Goal: Information Seeking & Learning: Learn about a topic

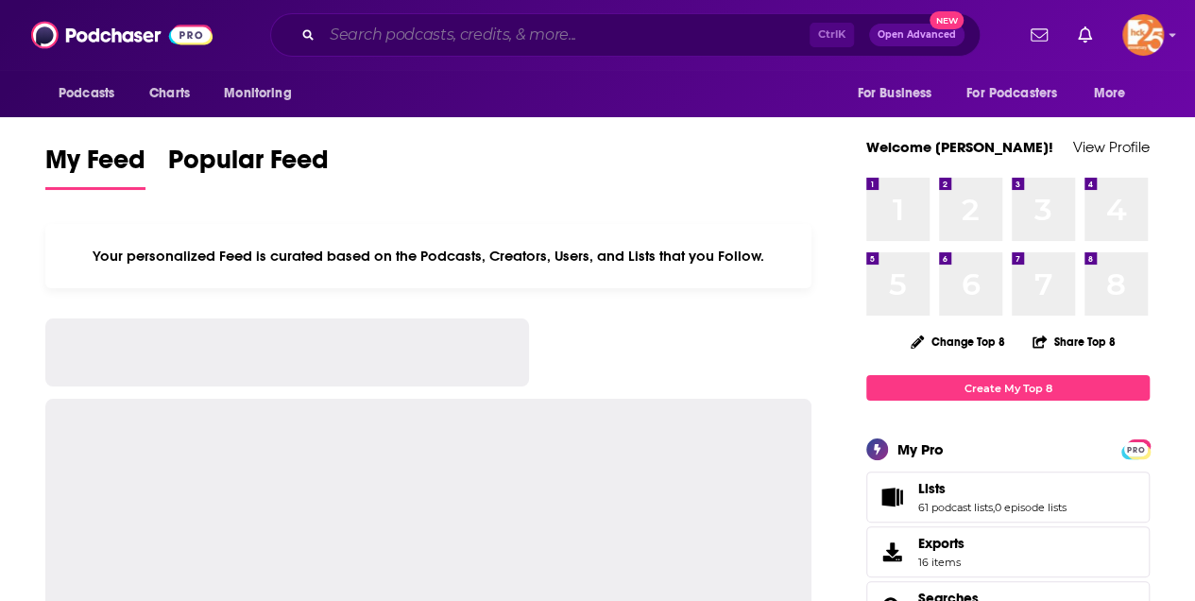
click at [341, 32] on input "Search podcasts, credits, & more..." at bounding box center [565, 35] width 487 height 30
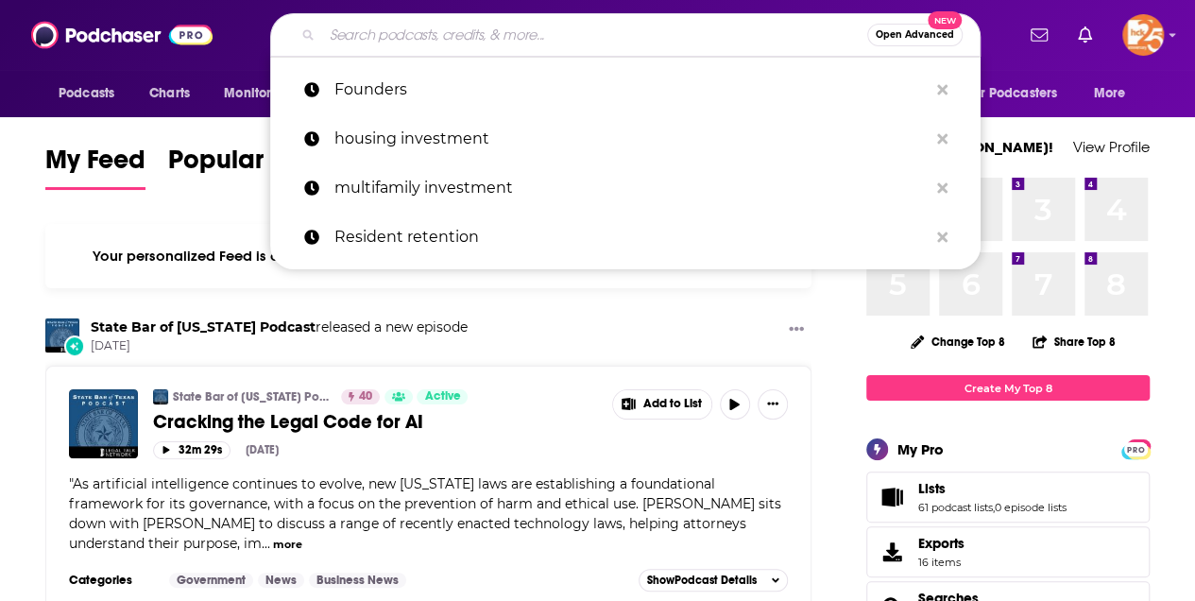
paste input "The Lonely Office"
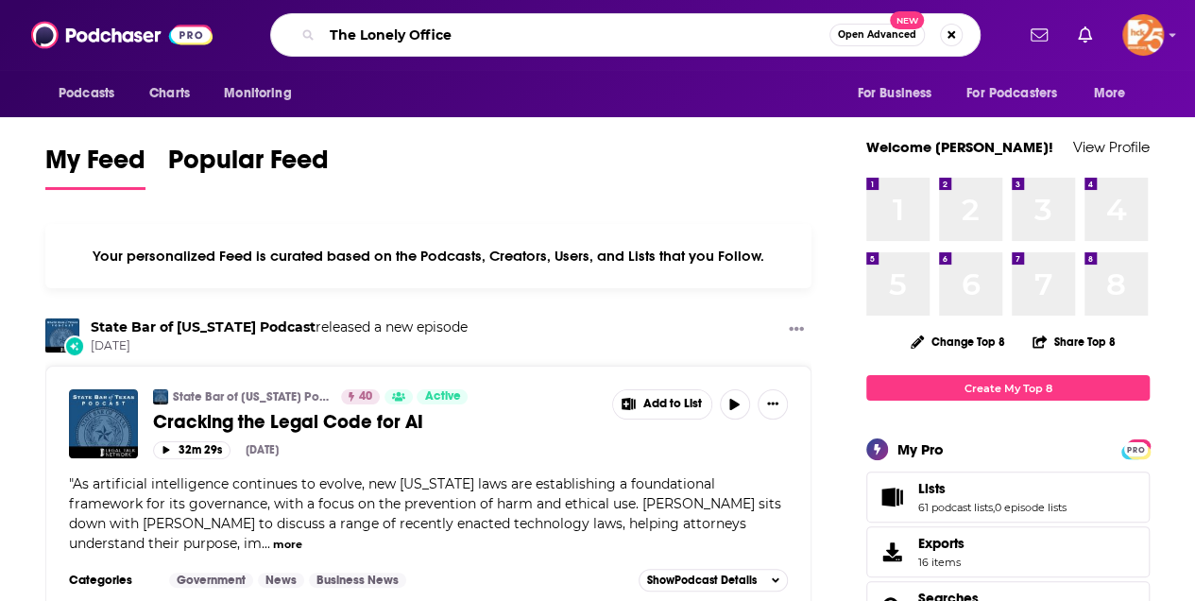
type input "The Lonely Office"
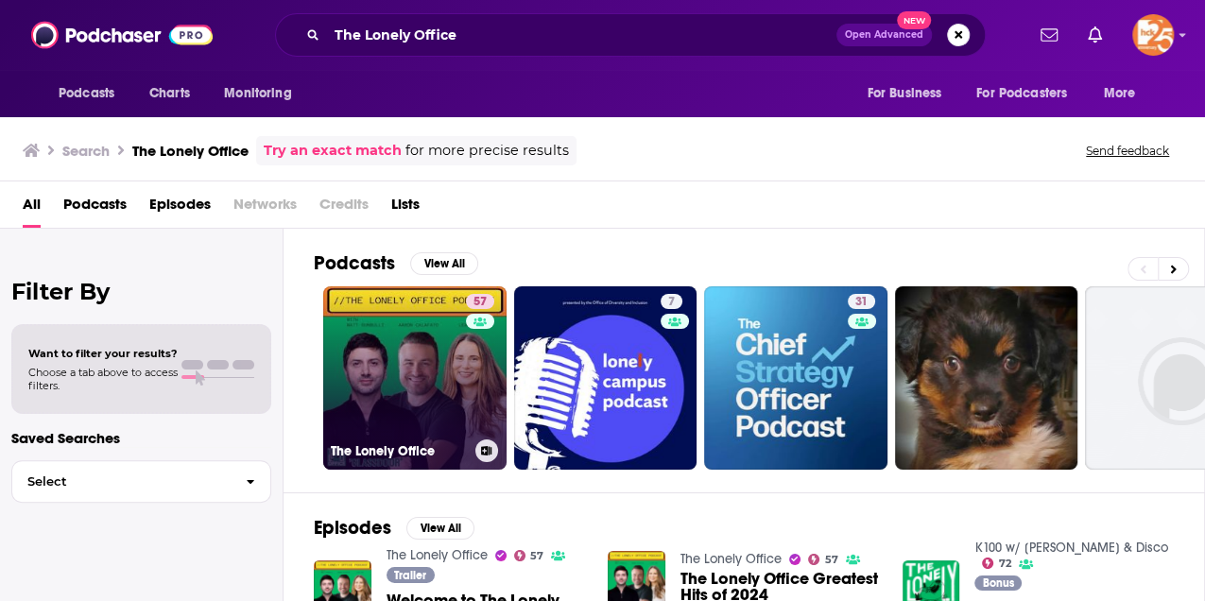
click at [403, 371] on link "57 The Lonely Office" at bounding box center [414, 377] width 183 height 183
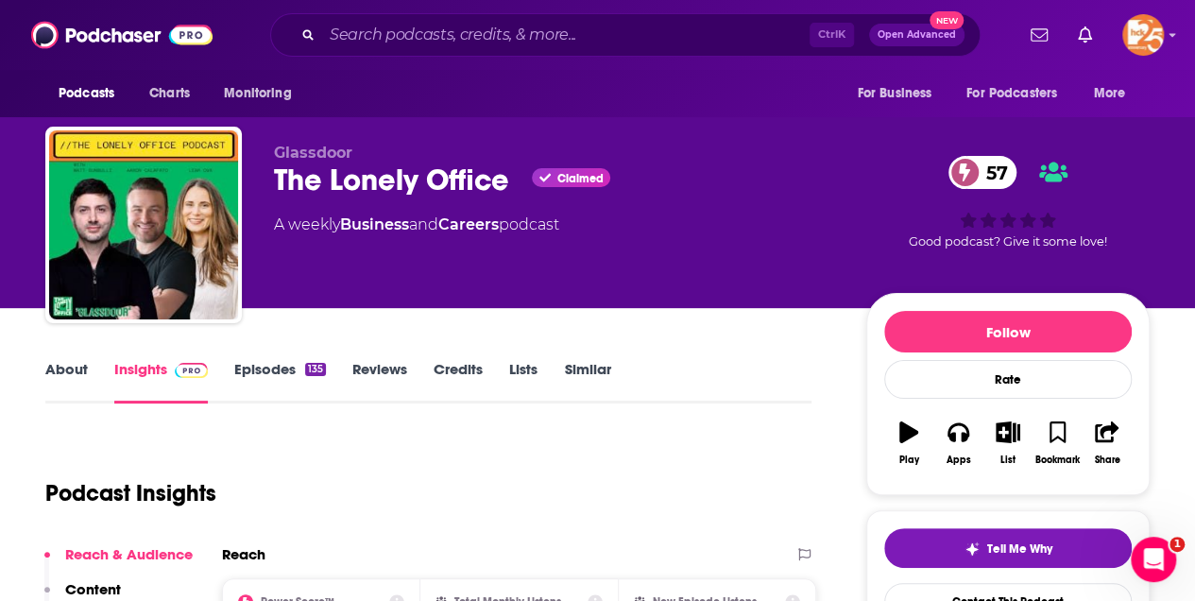
click at [66, 368] on link "About" at bounding box center [66, 381] width 43 height 43
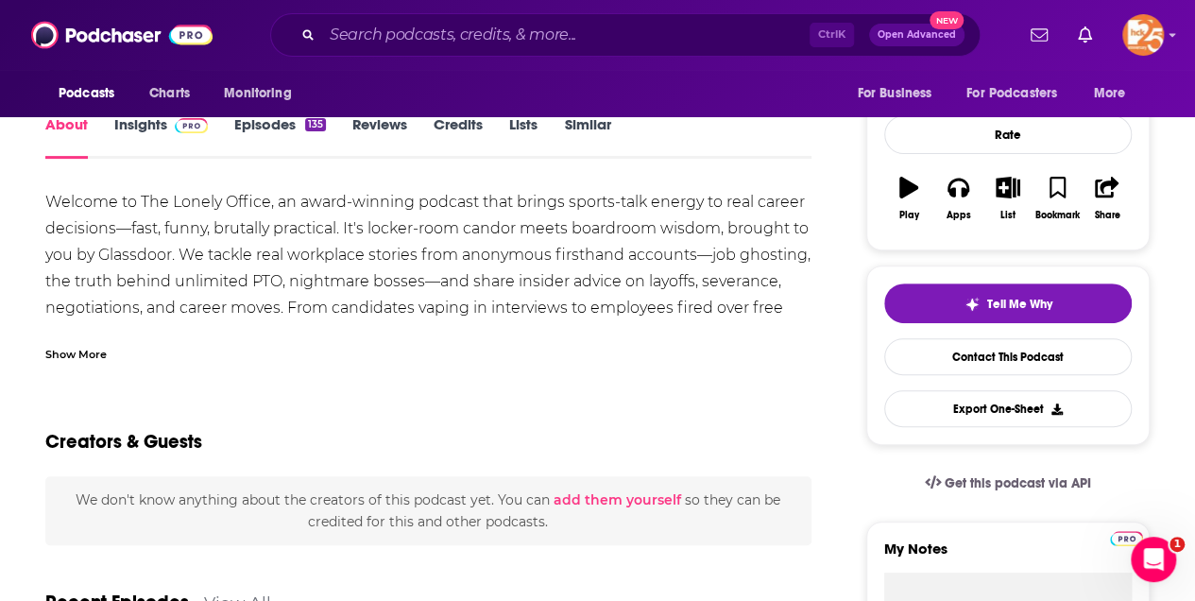
scroll to position [251, 0]
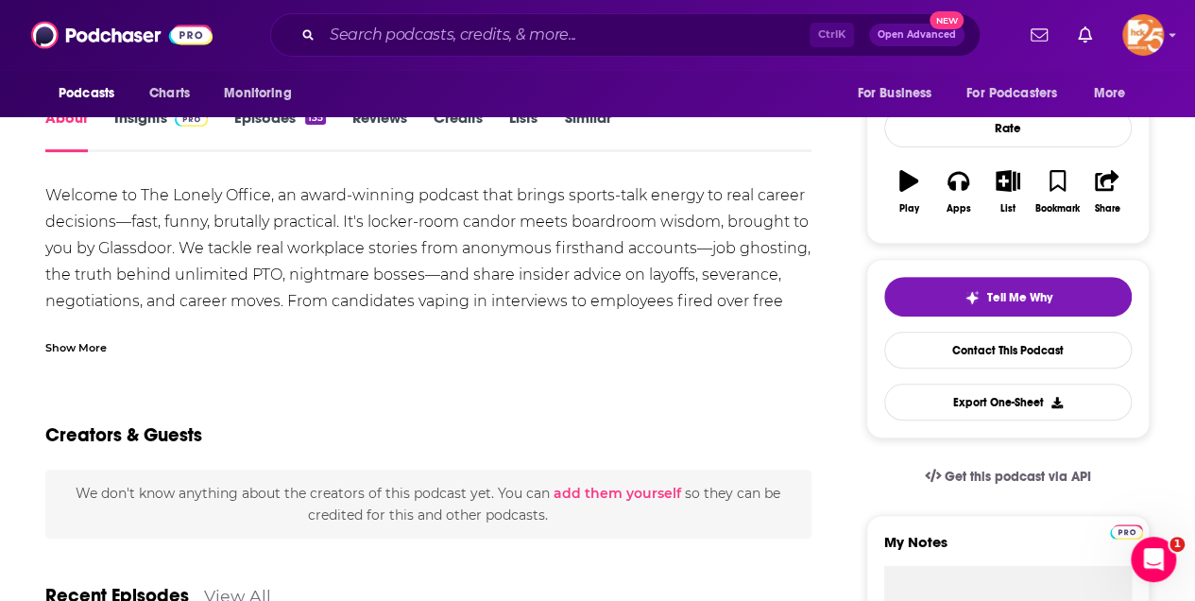
click at [82, 348] on div "Show More" at bounding box center [75, 346] width 61 height 18
